Goal: Task Accomplishment & Management: Complete application form

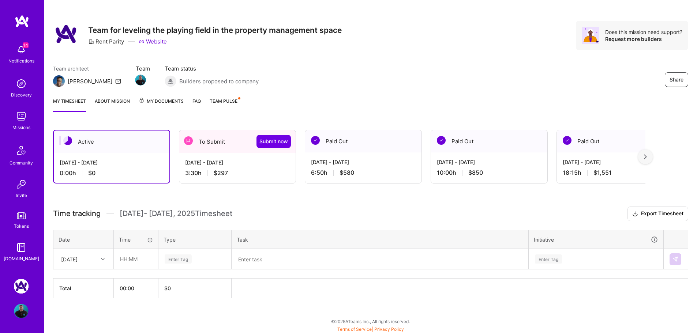
scroll to position [6, 0]
click at [279, 145] on button "Submit now" at bounding box center [273, 140] width 34 height 13
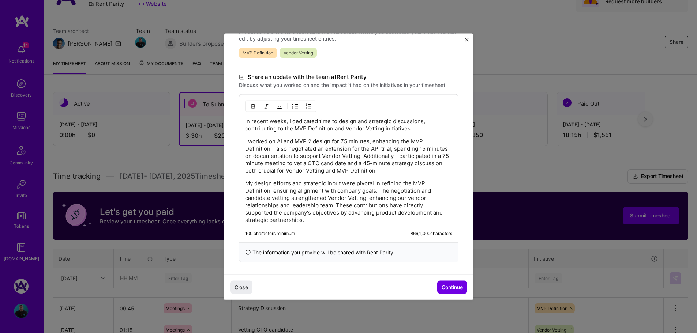
scroll to position [191, 0]
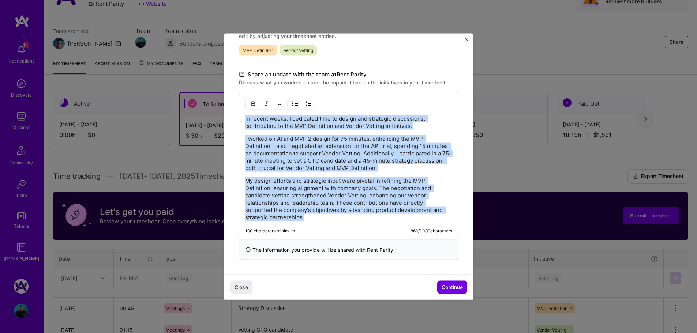
drag, startPoint x: 310, startPoint y: 219, endPoint x: 226, endPoint y: 116, distance: 133.6
click at [226, 116] on div "Demo day Take a moment to reflect on what you've built over the last two weeks …" at bounding box center [348, 58] width 249 height 432
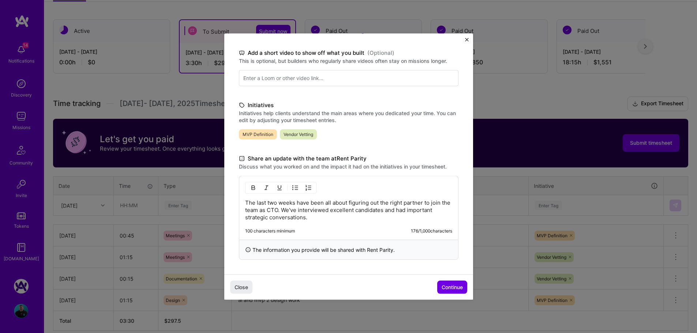
scroll to position [116, 0]
click at [447, 288] on span "Continue" at bounding box center [451, 287] width 21 height 7
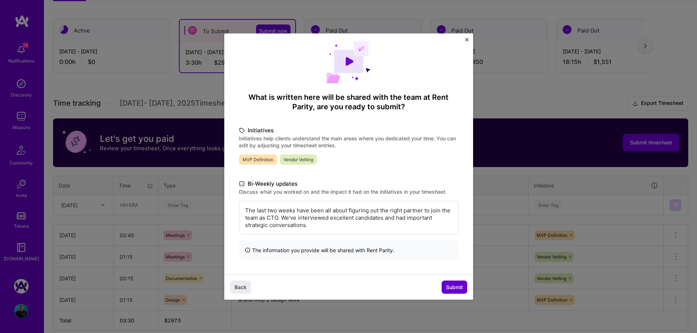
click at [450, 285] on span "Submit" at bounding box center [454, 287] width 17 height 7
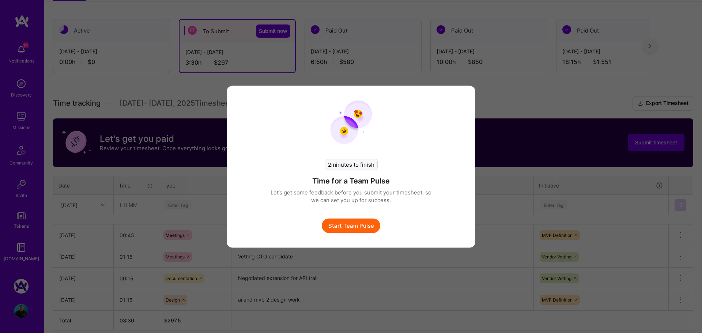
click at [342, 227] on button "Start Team Pulse" at bounding box center [351, 225] width 59 height 15
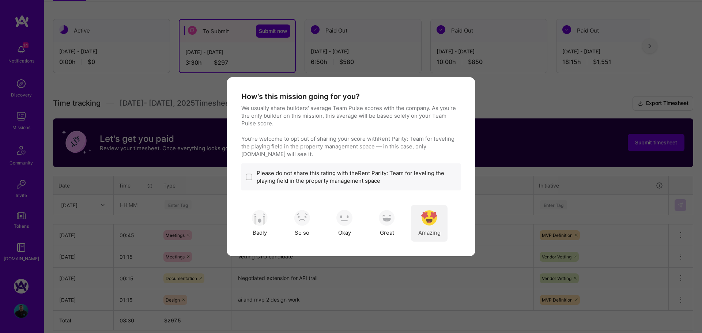
click at [430, 227] on div "Amazing" at bounding box center [429, 223] width 37 height 37
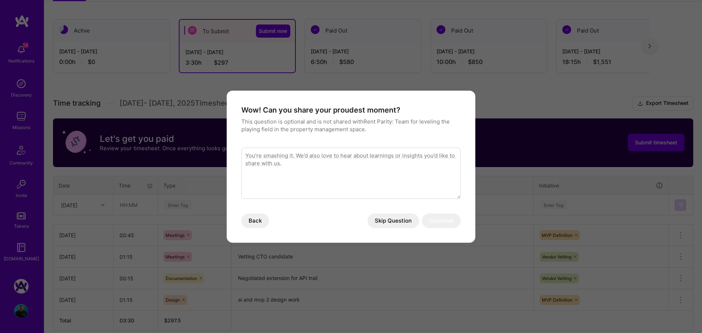
click at [383, 218] on button "Skip Question" at bounding box center [393, 221] width 52 height 15
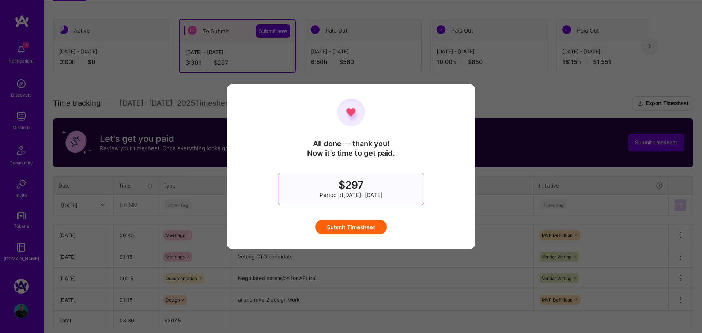
click at [361, 228] on button "Submit Timesheet" at bounding box center [351, 227] width 72 height 15
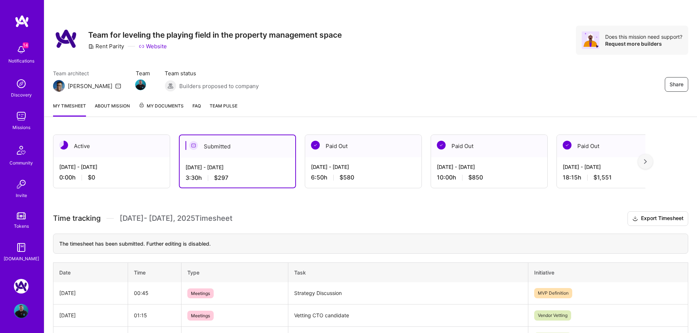
scroll to position [94, 0]
